Goal: Task Accomplishment & Management: Use online tool/utility

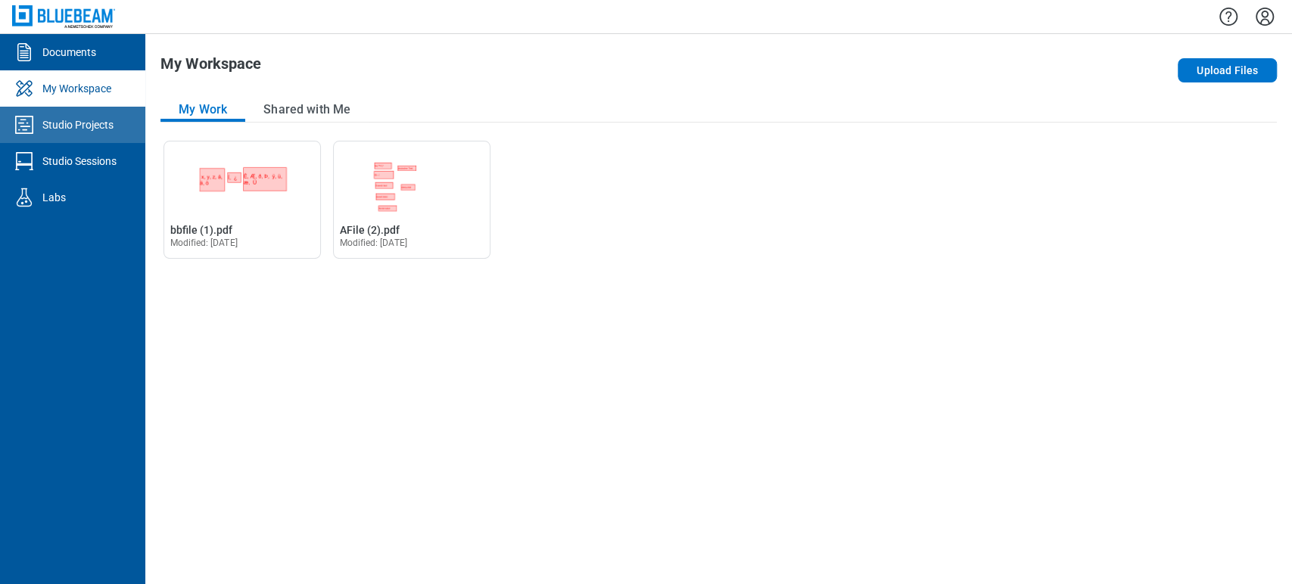
click at [112, 135] on link "Studio Projects" at bounding box center [72, 125] width 145 height 36
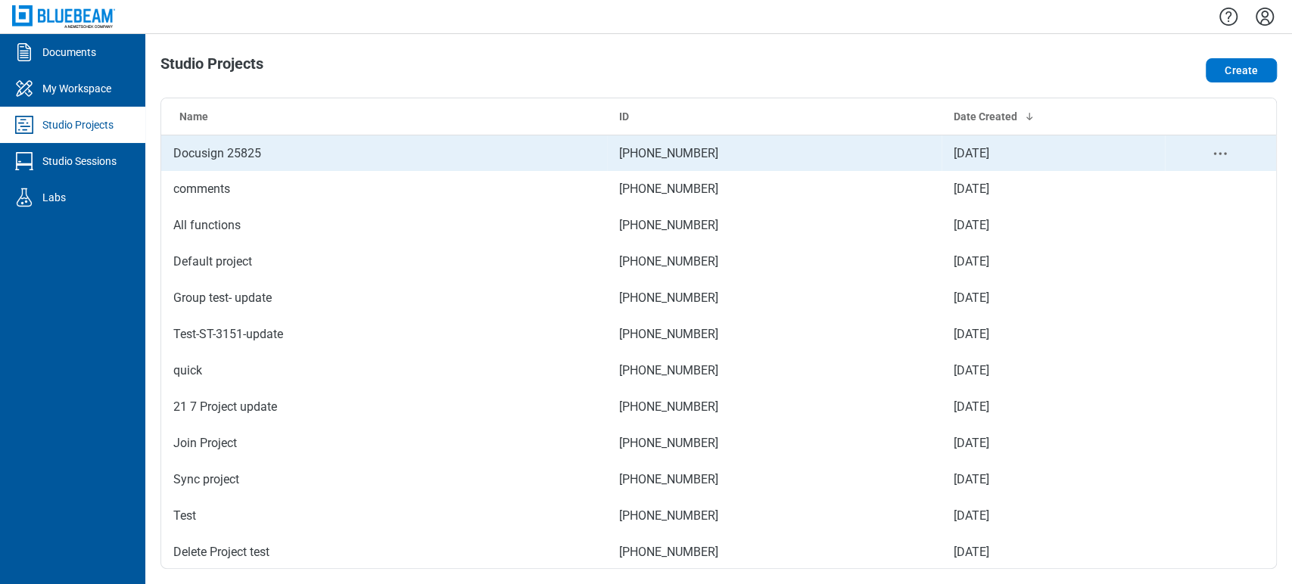
click at [212, 152] on td "Docusign 25825" at bounding box center [384, 153] width 446 height 36
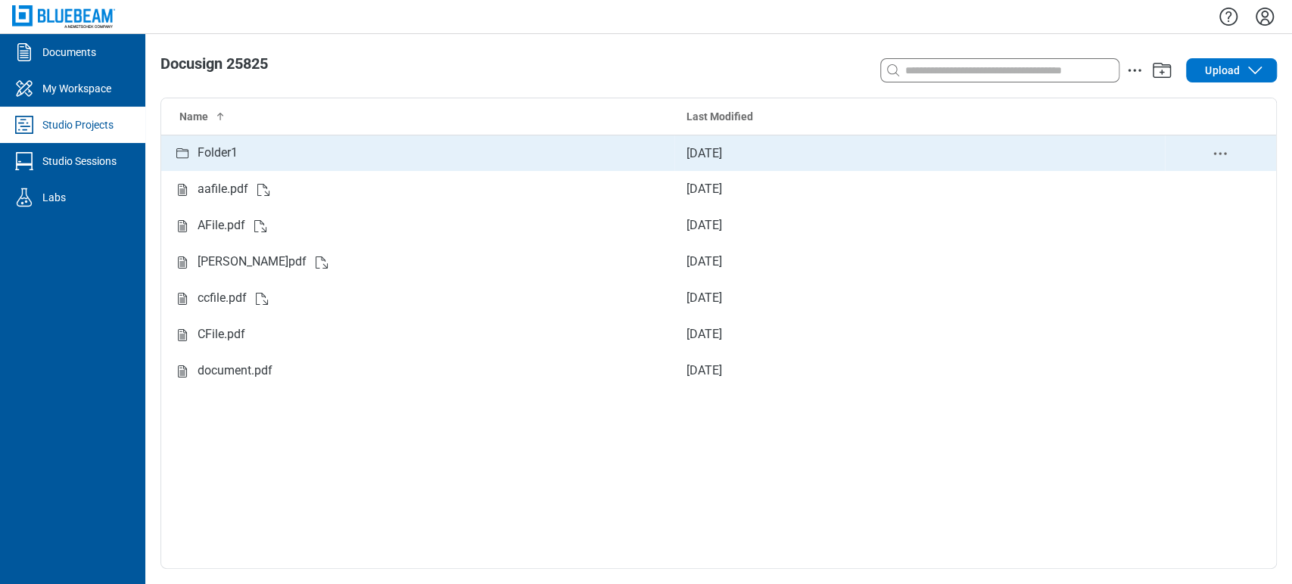
click at [255, 148] on div "Folder1" at bounding box center [417, 153] width 489 height 19
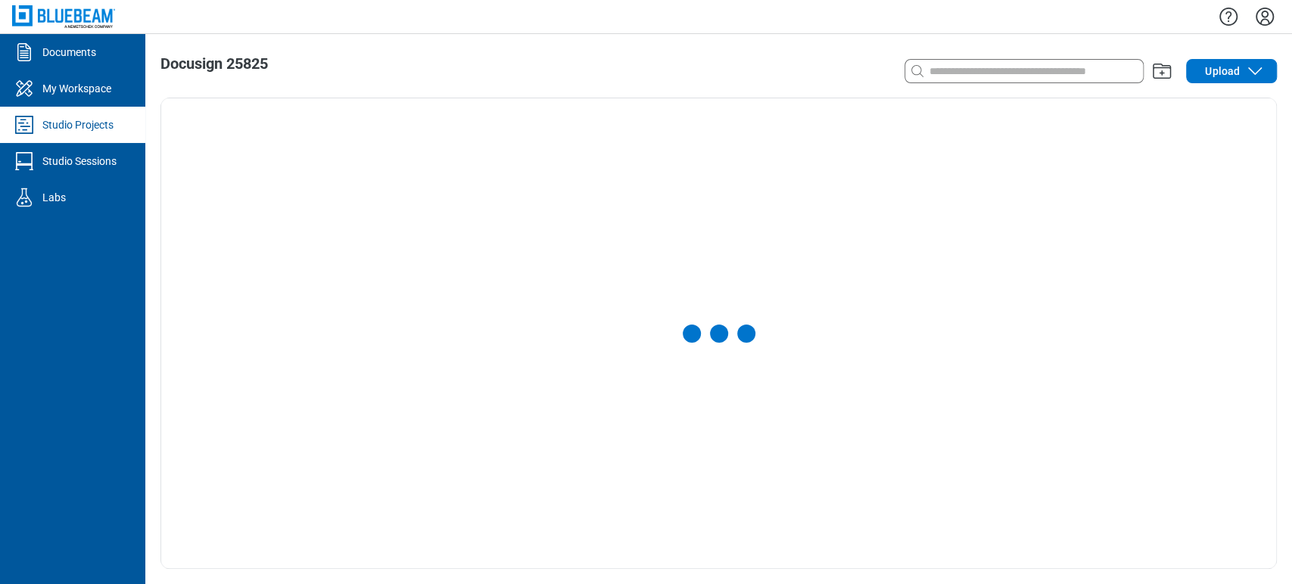
click at [255, 148] on div at bounding box center [718, 333] width 1115 height 470
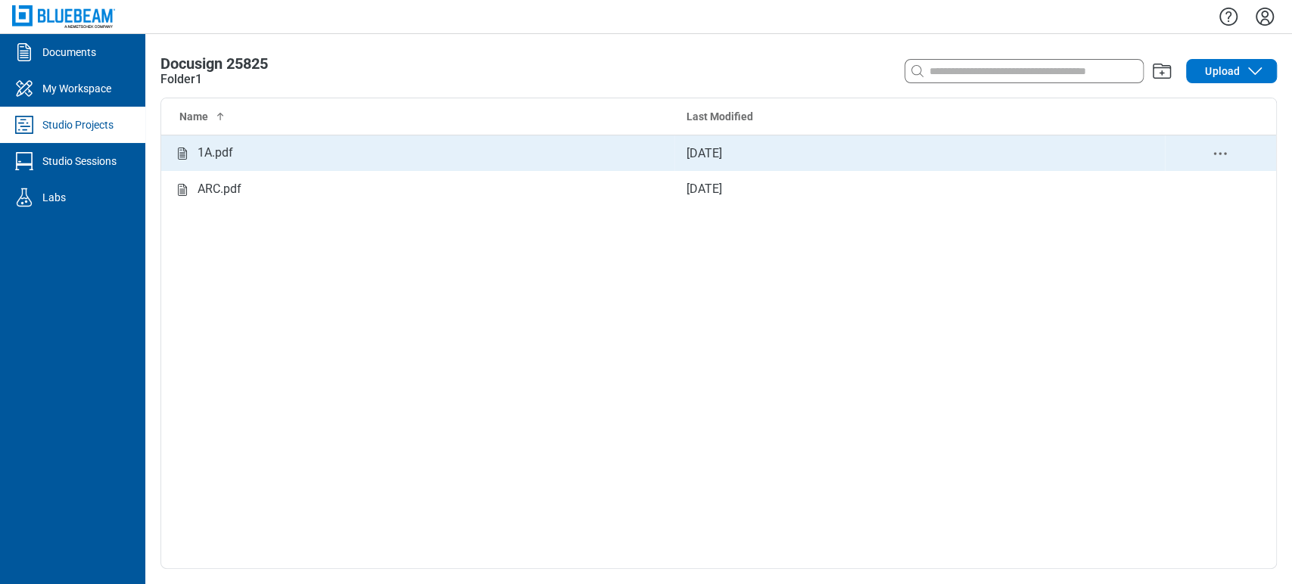
click at [223, 142] on td "1A.pdf" at bounding box center [417, 153] width 513 height 36
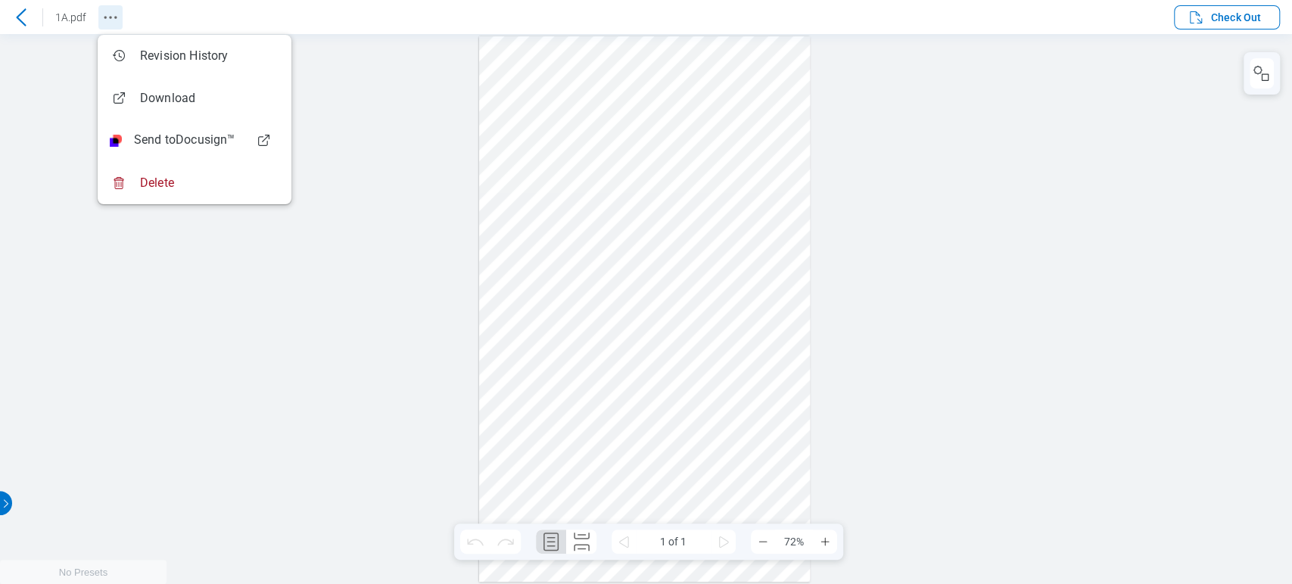
click at [109, 15] on icon "Revision History" at bounding box center [110, 17] width 18 height 18
